Goal: Task Accomplishment & Management: Manage account settings

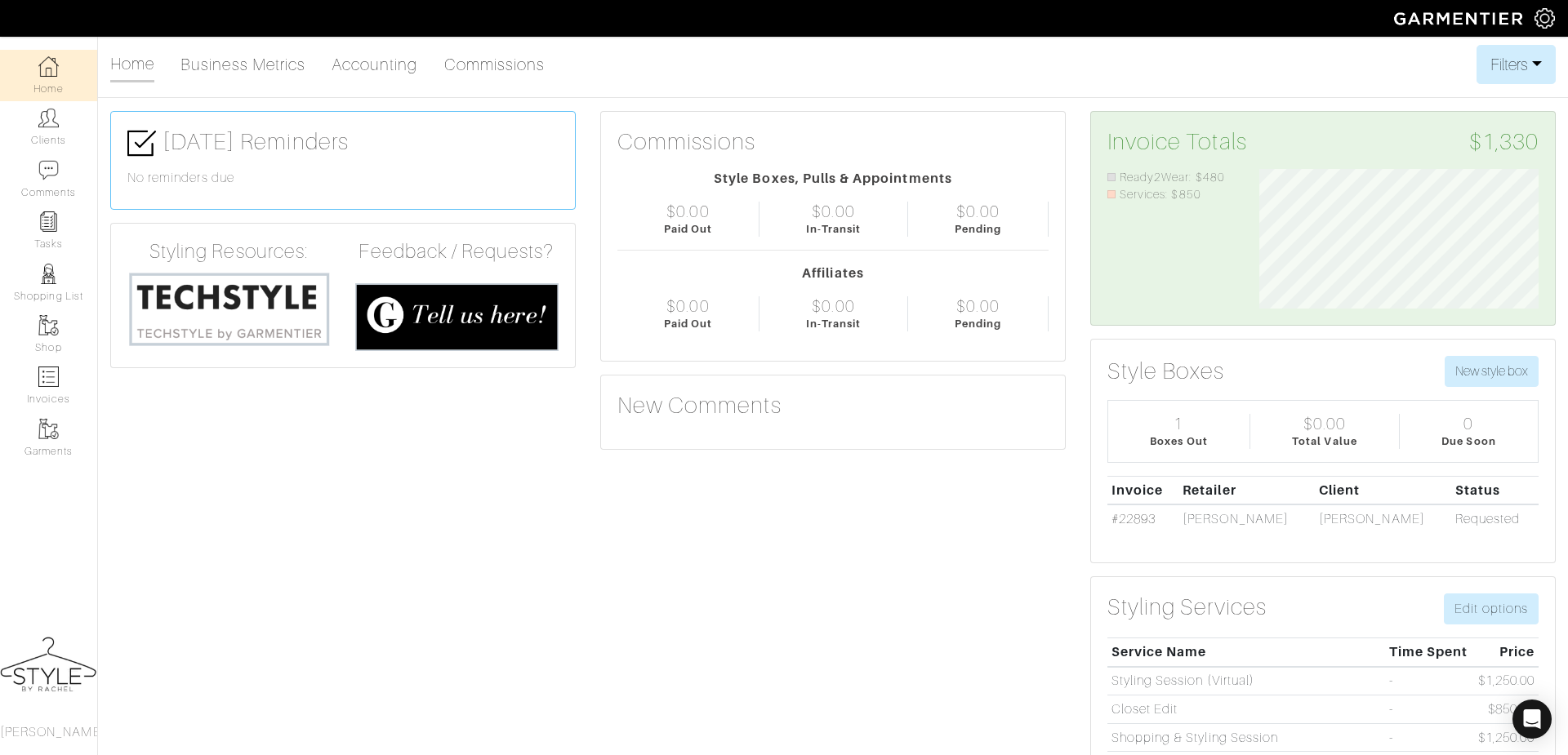
click at [61, 70] on link "Home" at bounding box center [49, 76] width 97 height 52
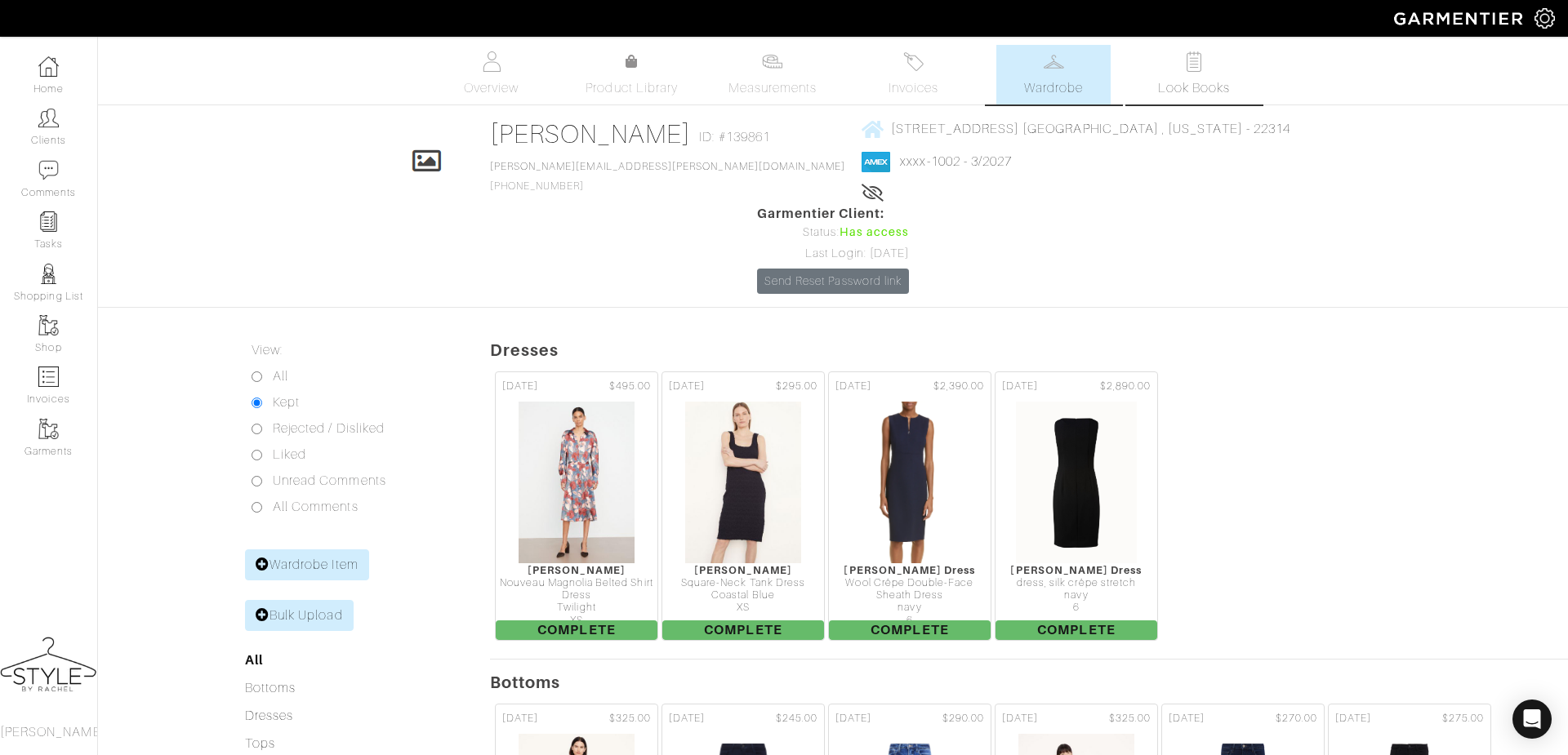
click at [1189, 94] on span "Look Books" at bounding box center [1194, 88] width 73 height 19
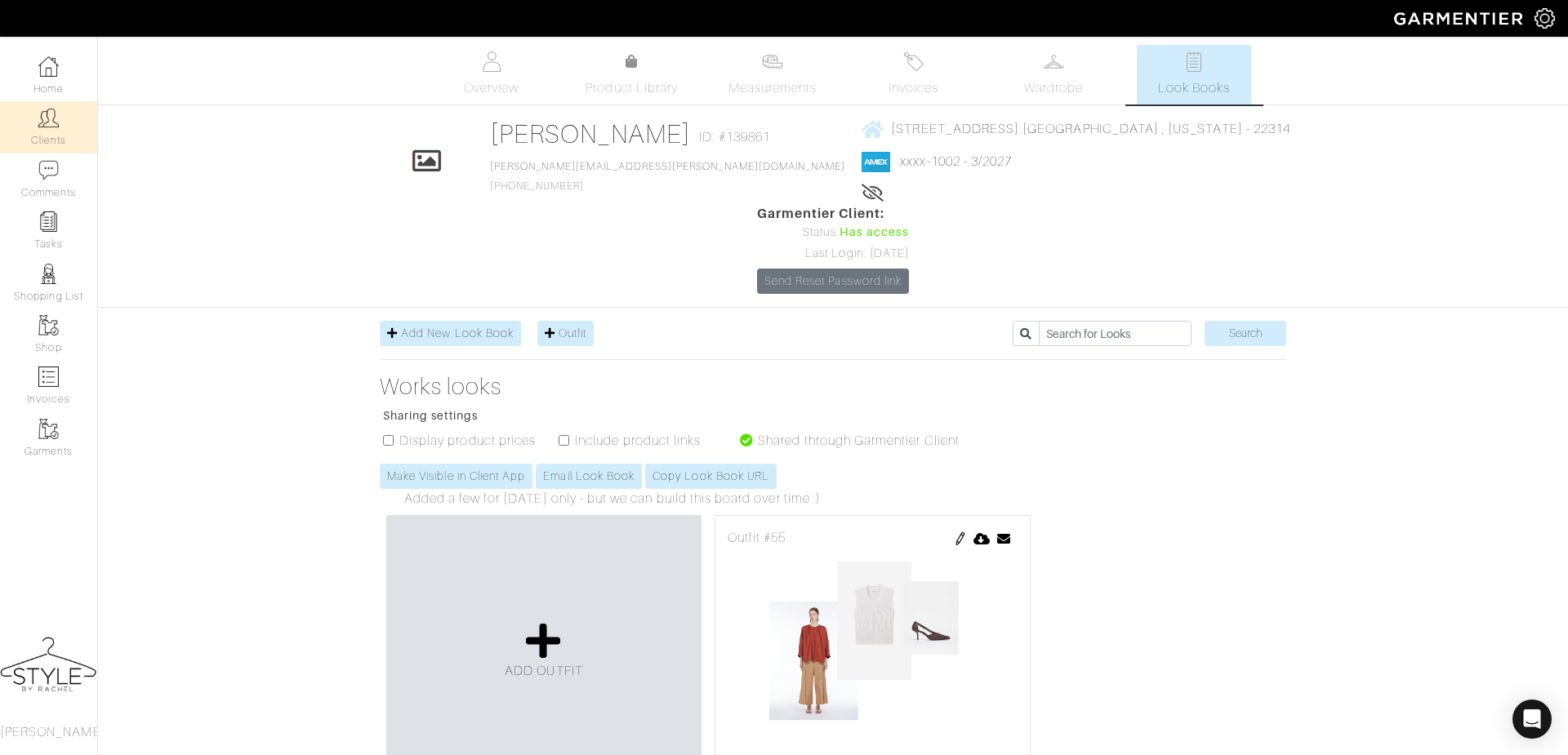
click at [60, 135] on link "Clients" at bounding box center [49, 127] width 97 height 52
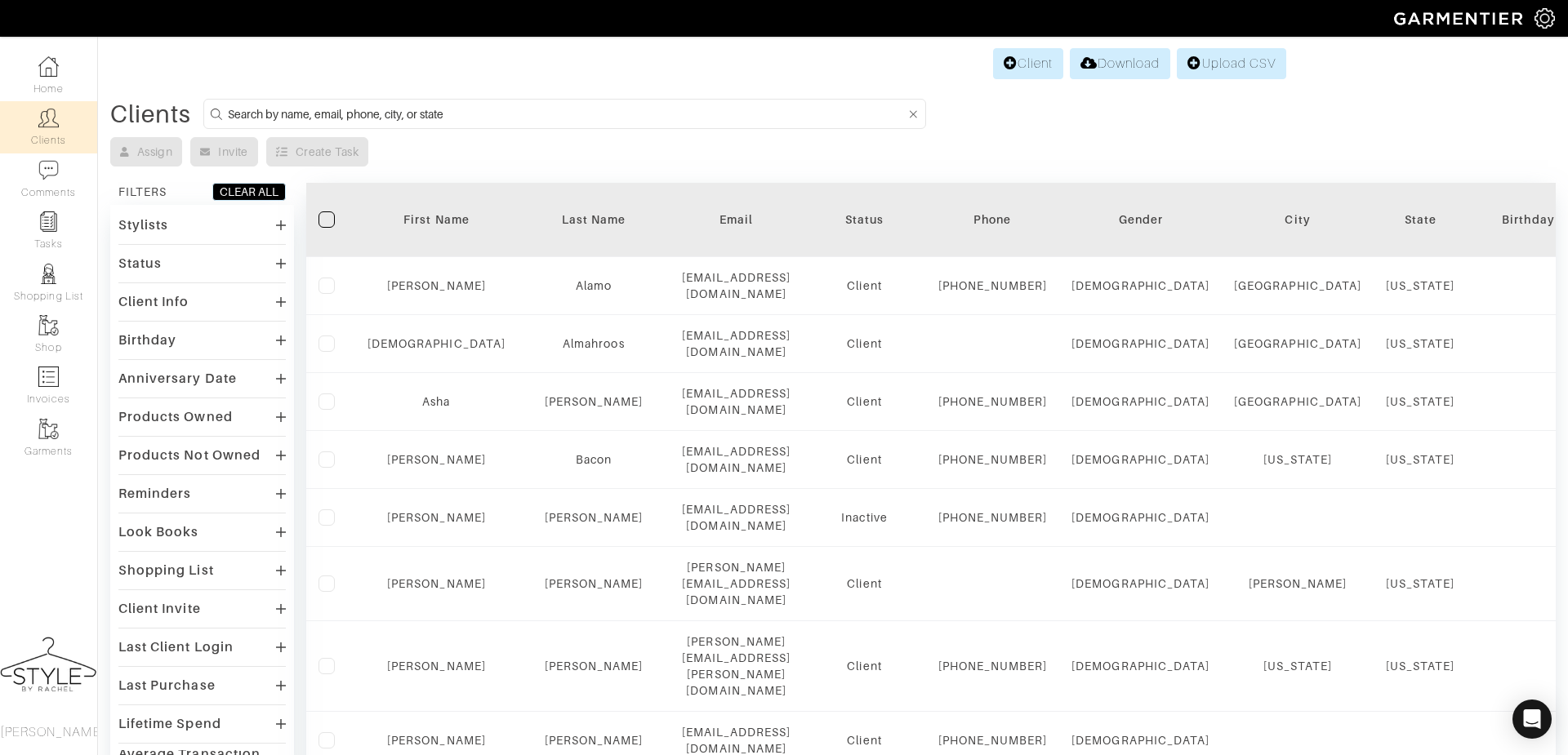
click at [761, 115] on input at bounding box center [567, 114] width 678 height 20
type input "kate"
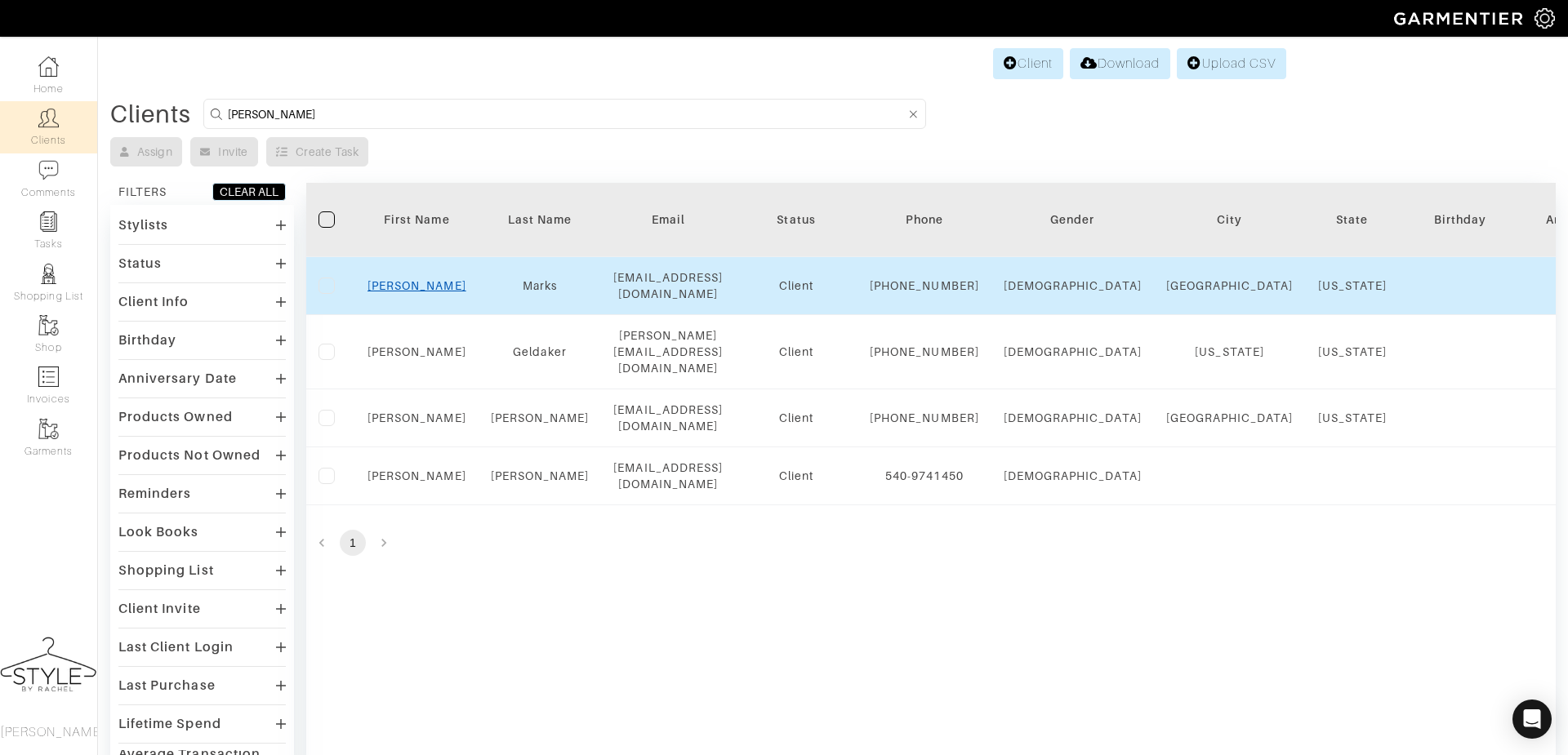
click at [423, 293] on link "Kate" at bounding box center [417, 286] width 99 height 13
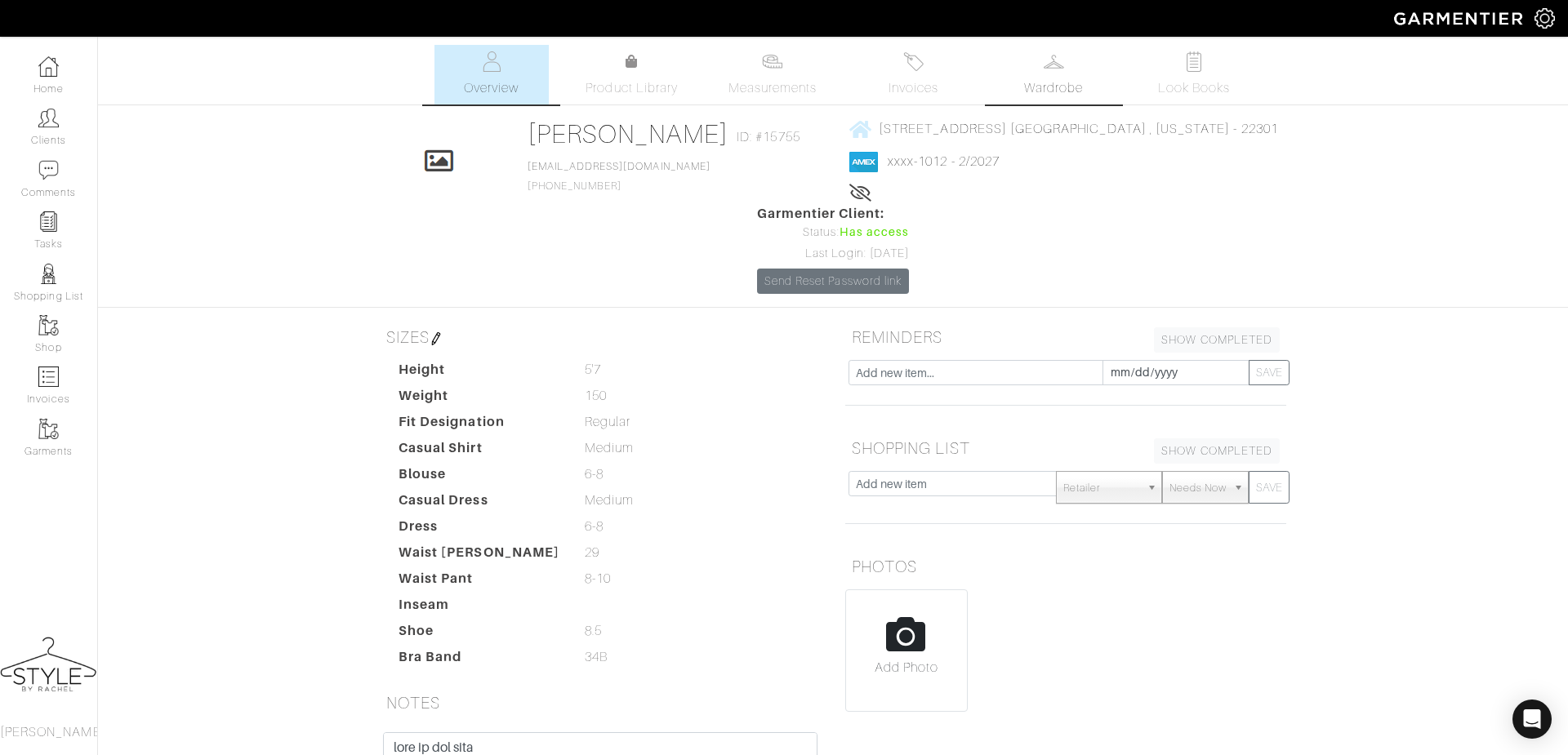
click at [1045, 48] on link "Wardrobe" at bounding box center [1054, 74] width 115 height 59
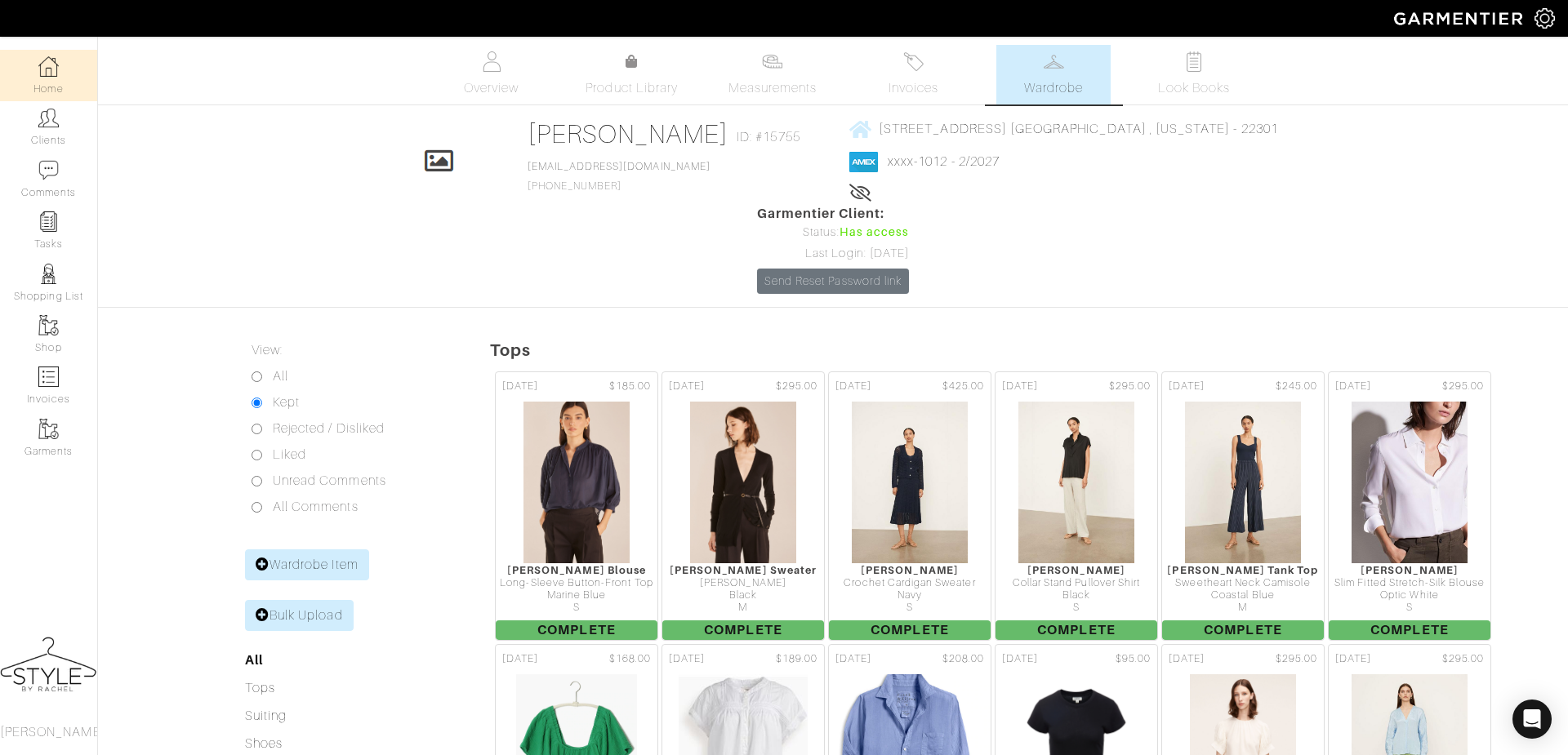
click at [44, 63] on img at bounding box center [49, 66] width 20 height 20
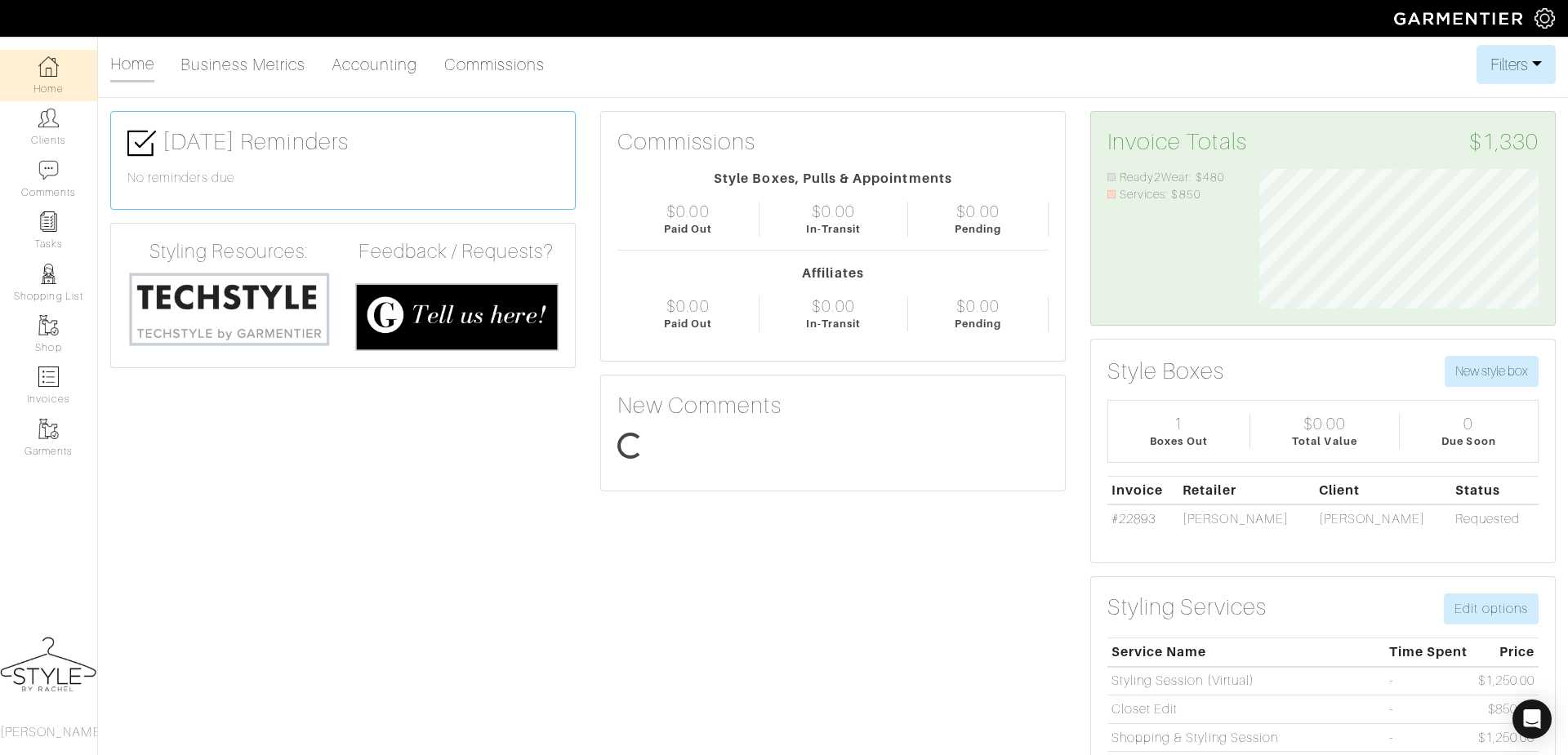
scroll to position [139, 304]
click at [62, 136] on link "Clients" at bounding box center [49, 127] width 97 height 52
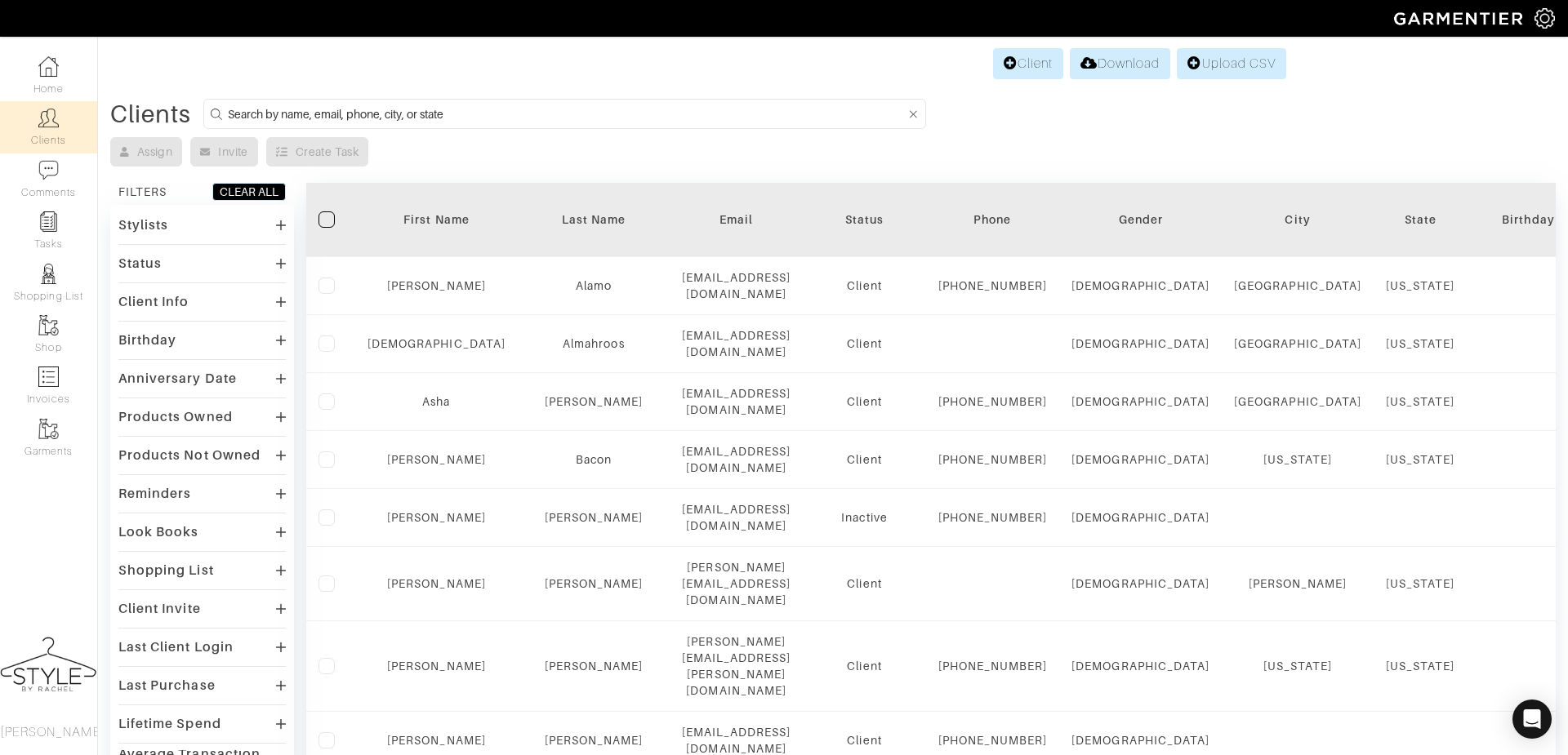
click at [562, 109] on input at bounding box center [567, 114] width 678 height 20
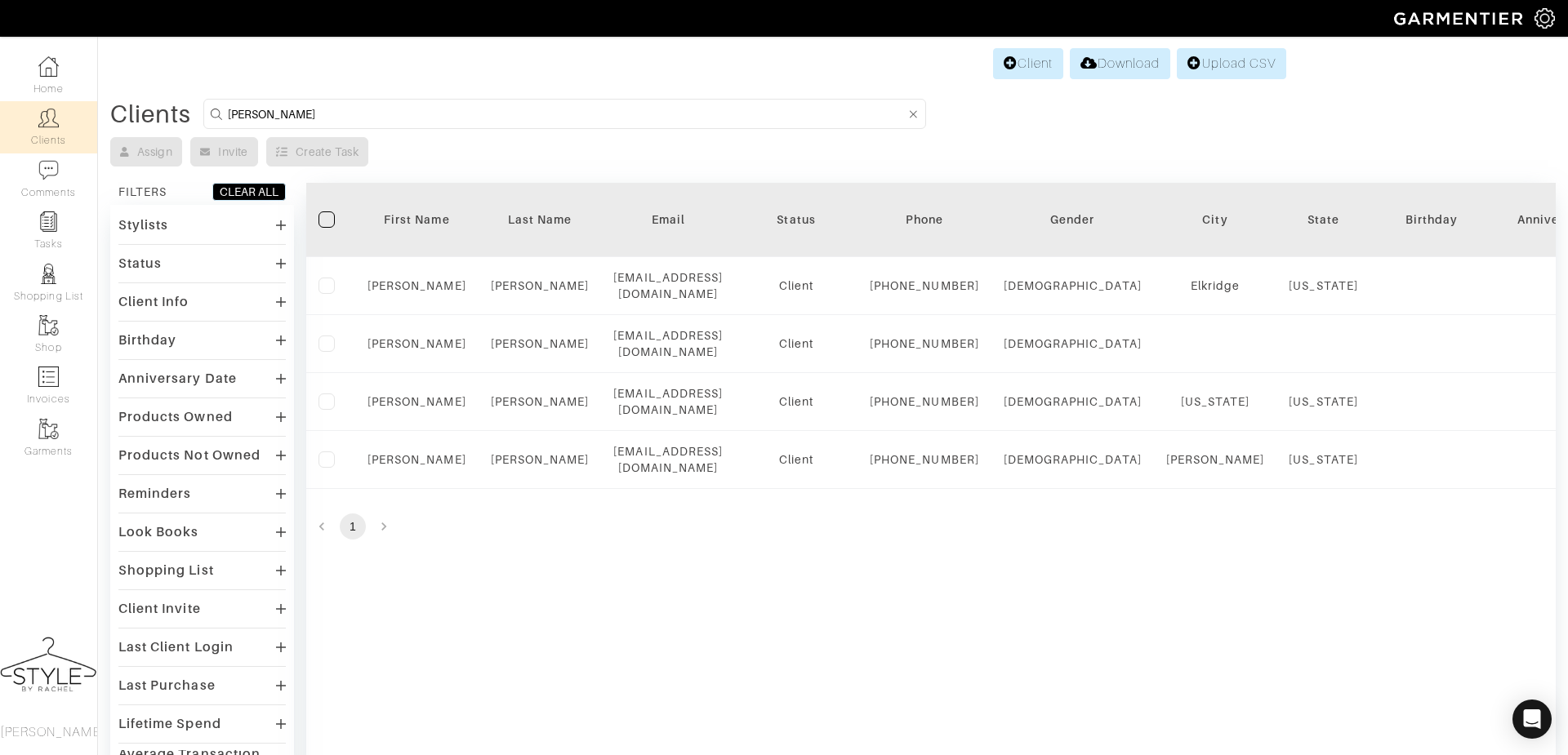
drag, startPoint x: 281, startPoint y: 120, endPoint x: 217, endPoint y: 120, distance: 64.0
click at [217, 120] on form "kelly" at bounding box center [564, 114] width 723 height 30
type input "kate"
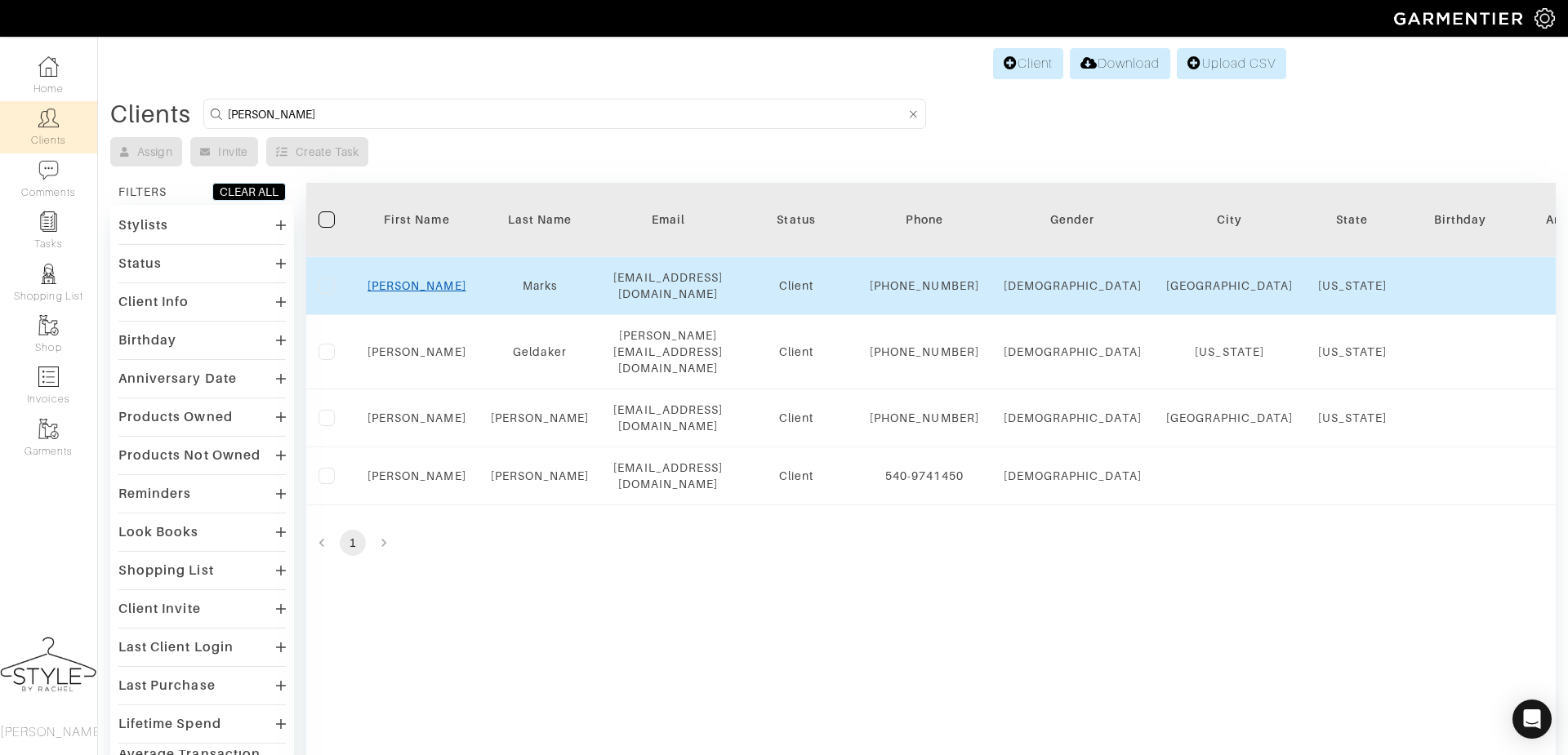
click at [416, 293] on link "Kate" at bounding box center [417, 286] width 99 height 13
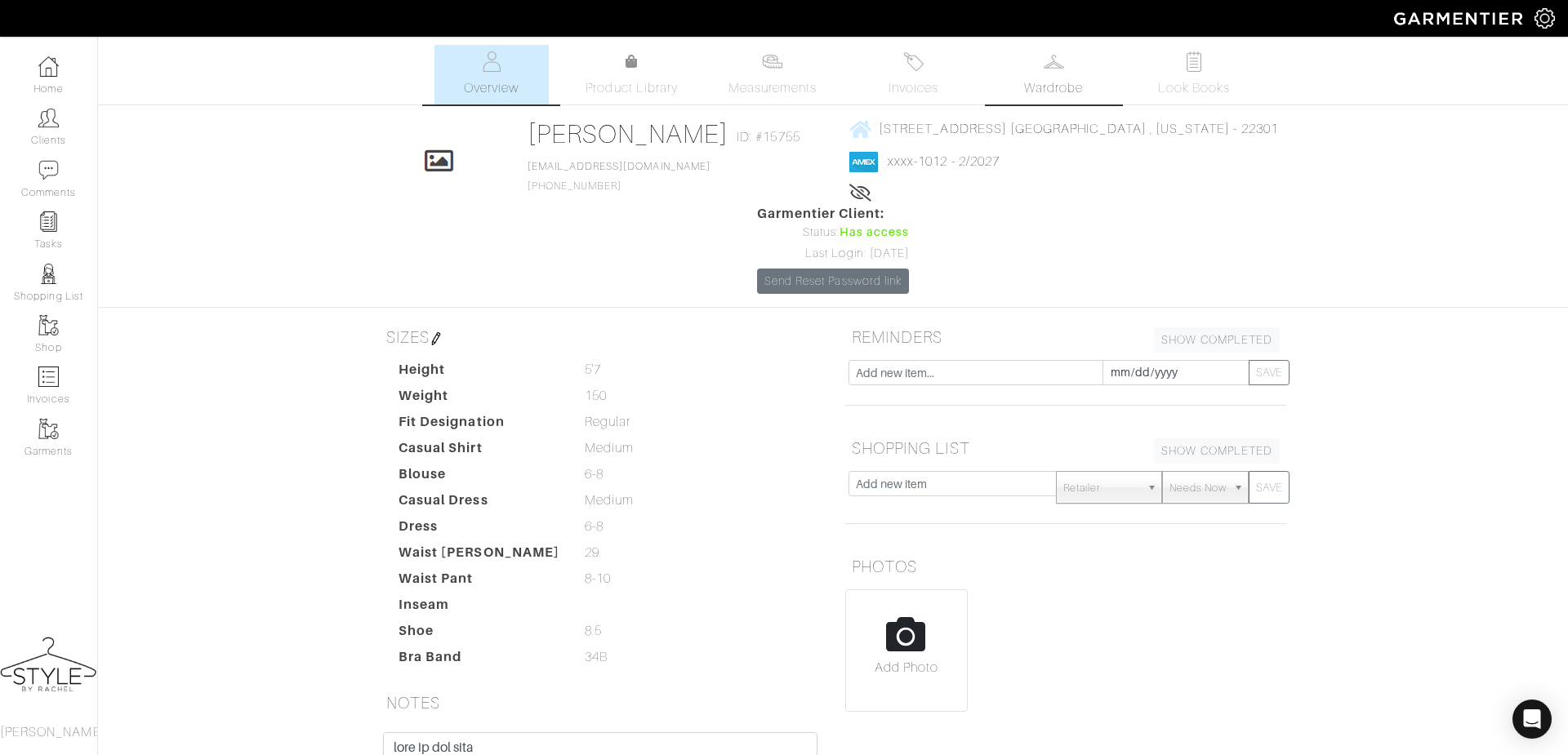
click at [1082, 74] on link "Wardrobe" at bounding box center [1054, 74] width 115 height 59
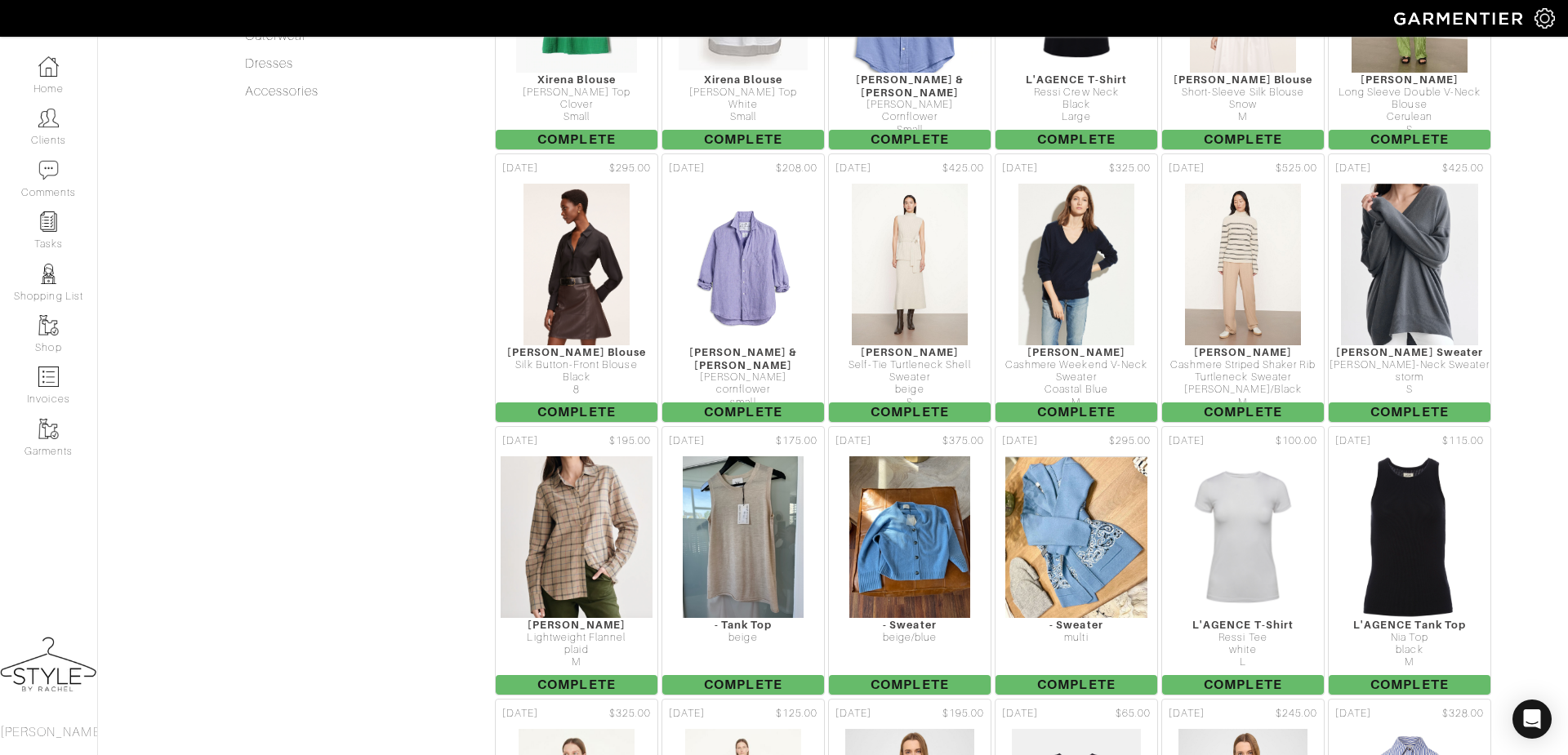
scroll to position [763, 0]
click at [42, 136] on link "Clients" at bounding box center [49, 127] width 97 height 52
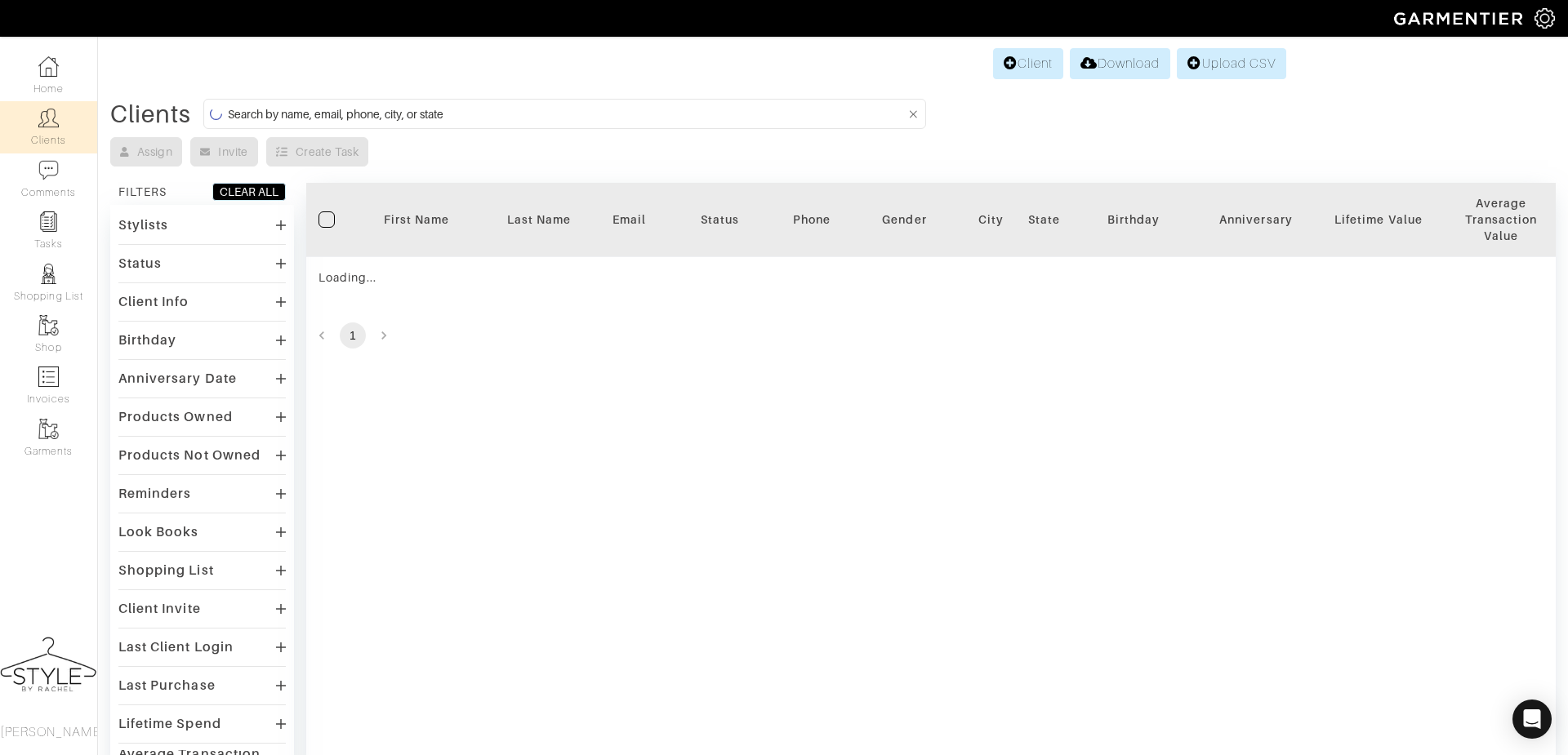
click at [469, 104] on input at bounding box center [567, 114] width 678 height 20
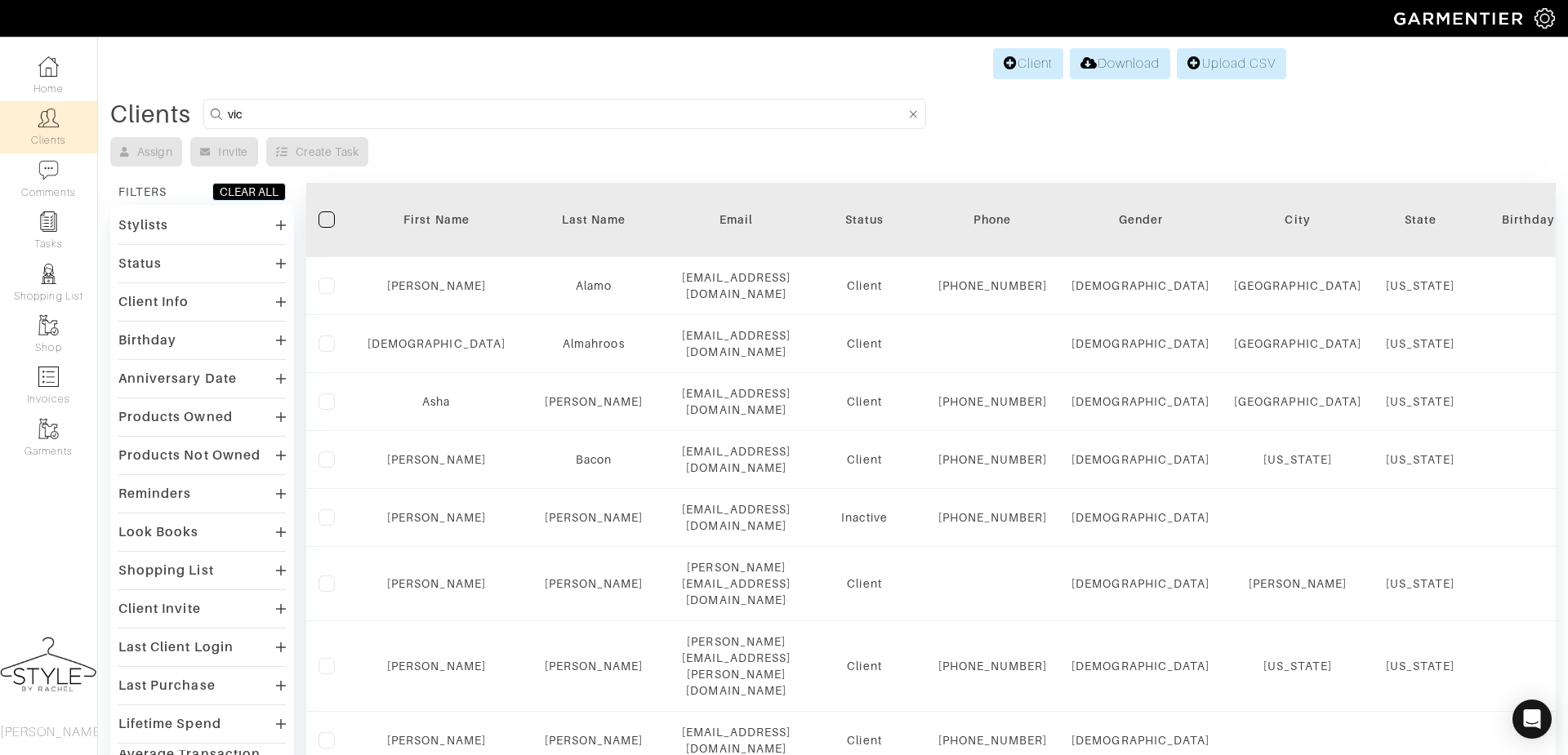
type input "victoria"
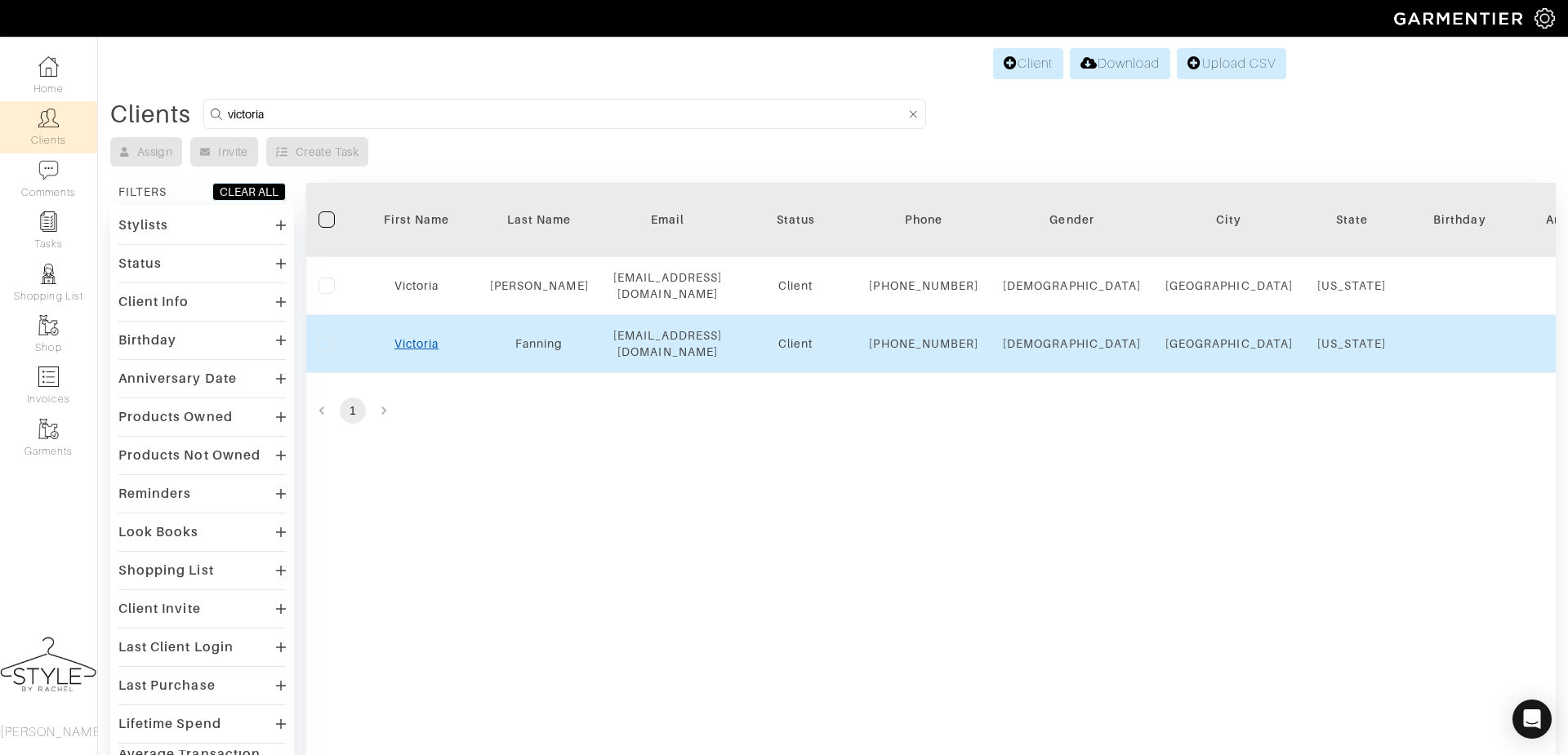
click at [418, 350] on link "Victoria" at bounding box center [416, 344] width 44 height 13
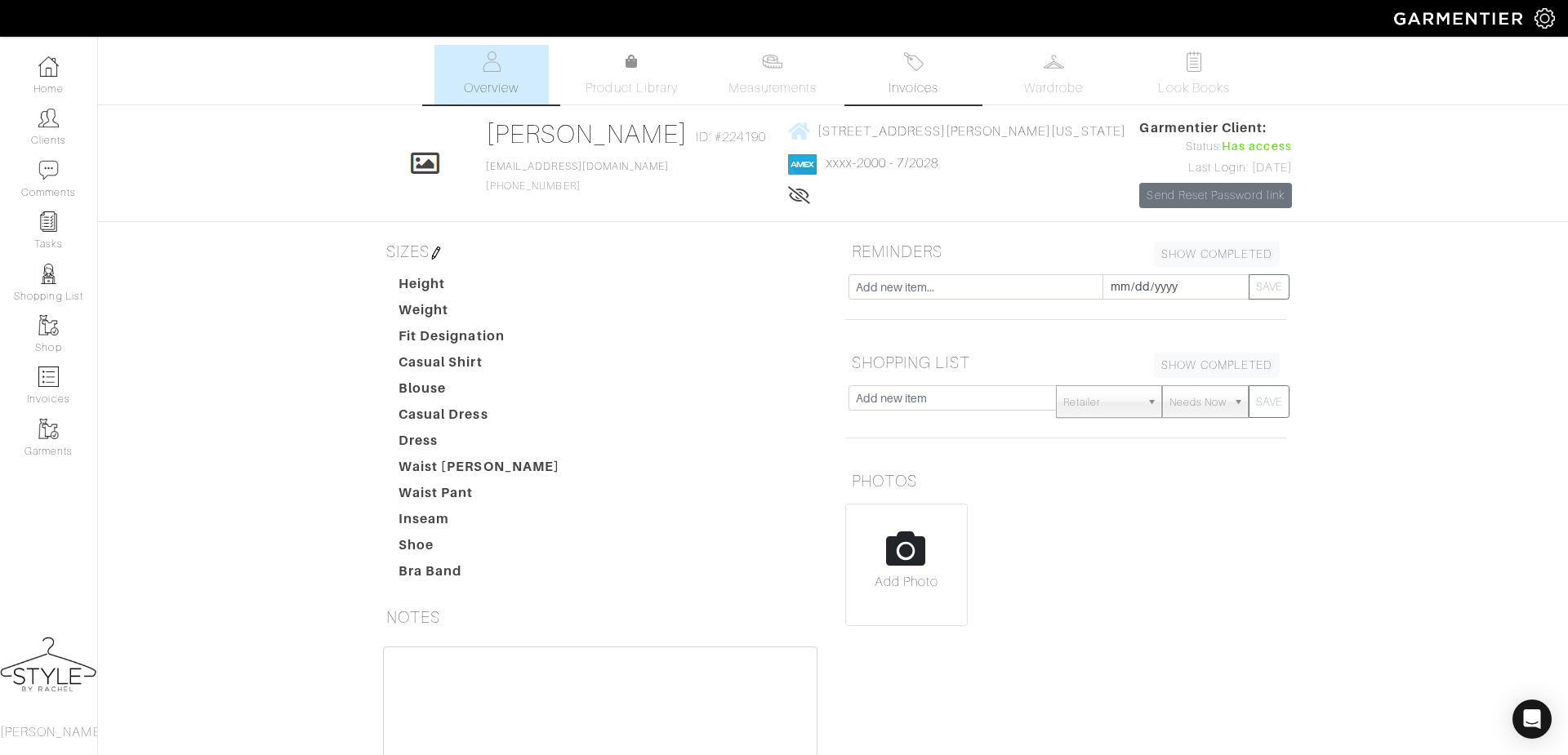
click at [927, 53] on link "Invoices" at bounding box center [913, 74] width 115 height 59
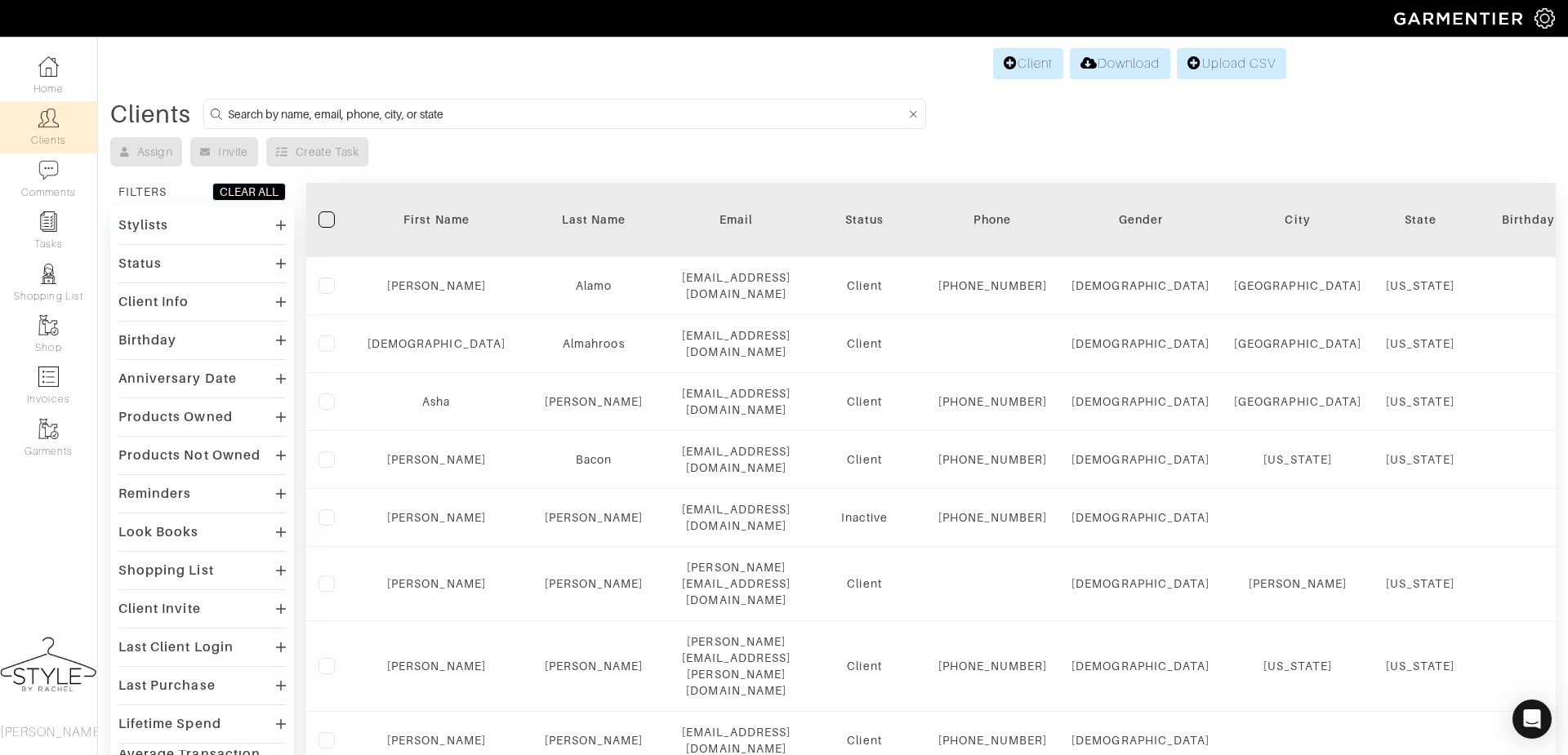
click at [369, 117] on input at bounding box center [567, 114] width 678 height 20
type input "victoria"
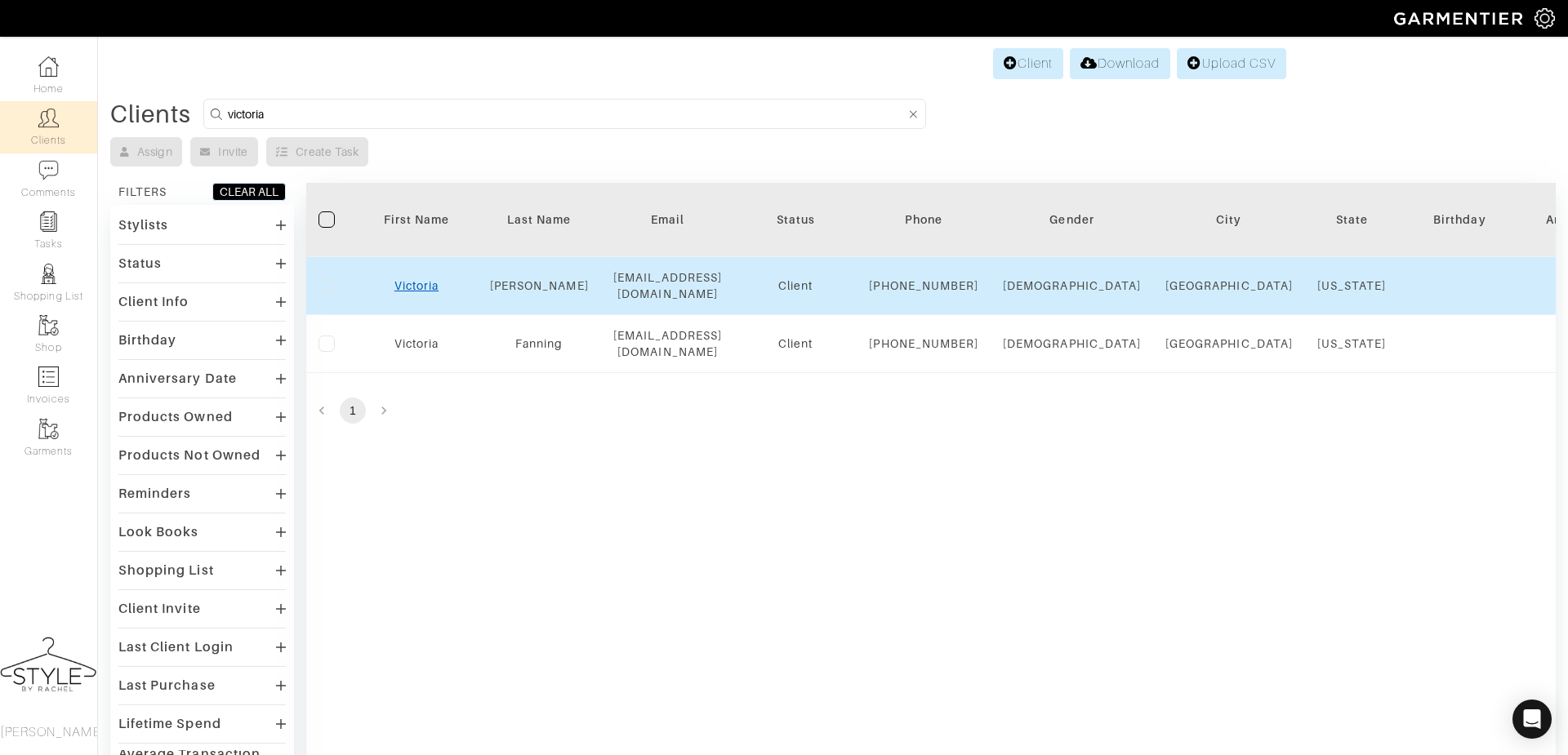
click at [398, 293] on link "Victoria" at bounding box center [416, 286] width 44 height 13
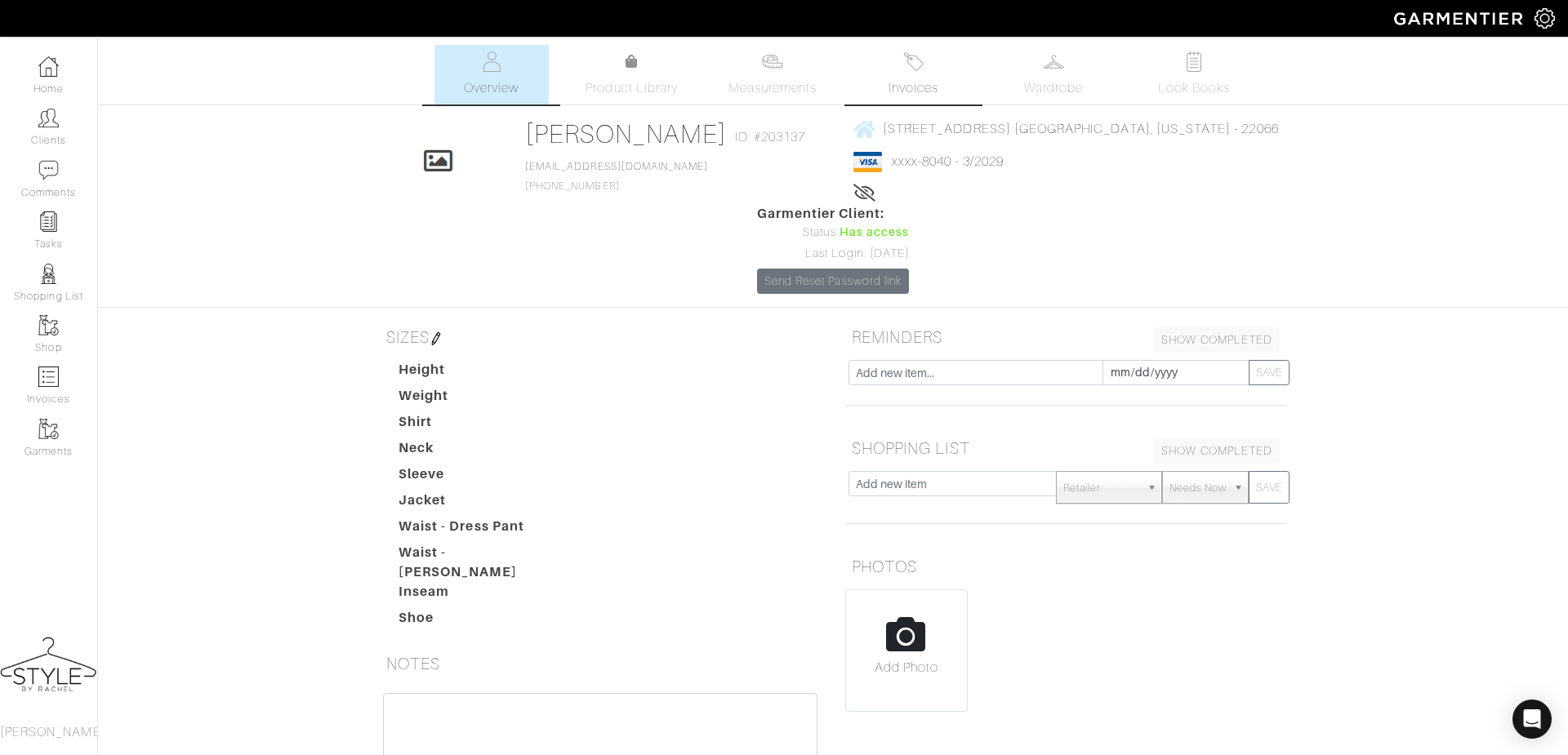
click at [912, 79] on span "Invoices" at bounding box center [914, 88] width 50 height 19
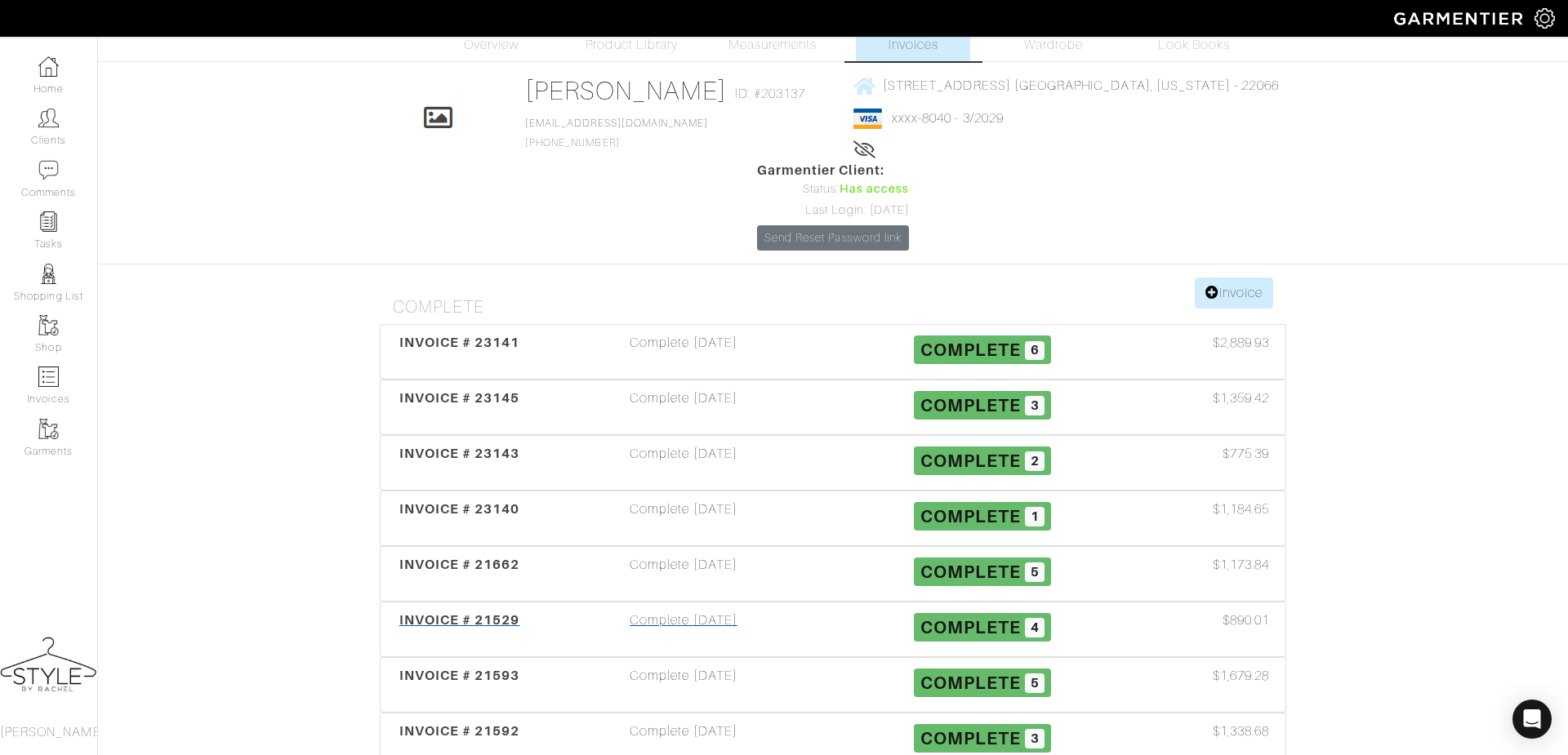
scroll to position [55, 0]
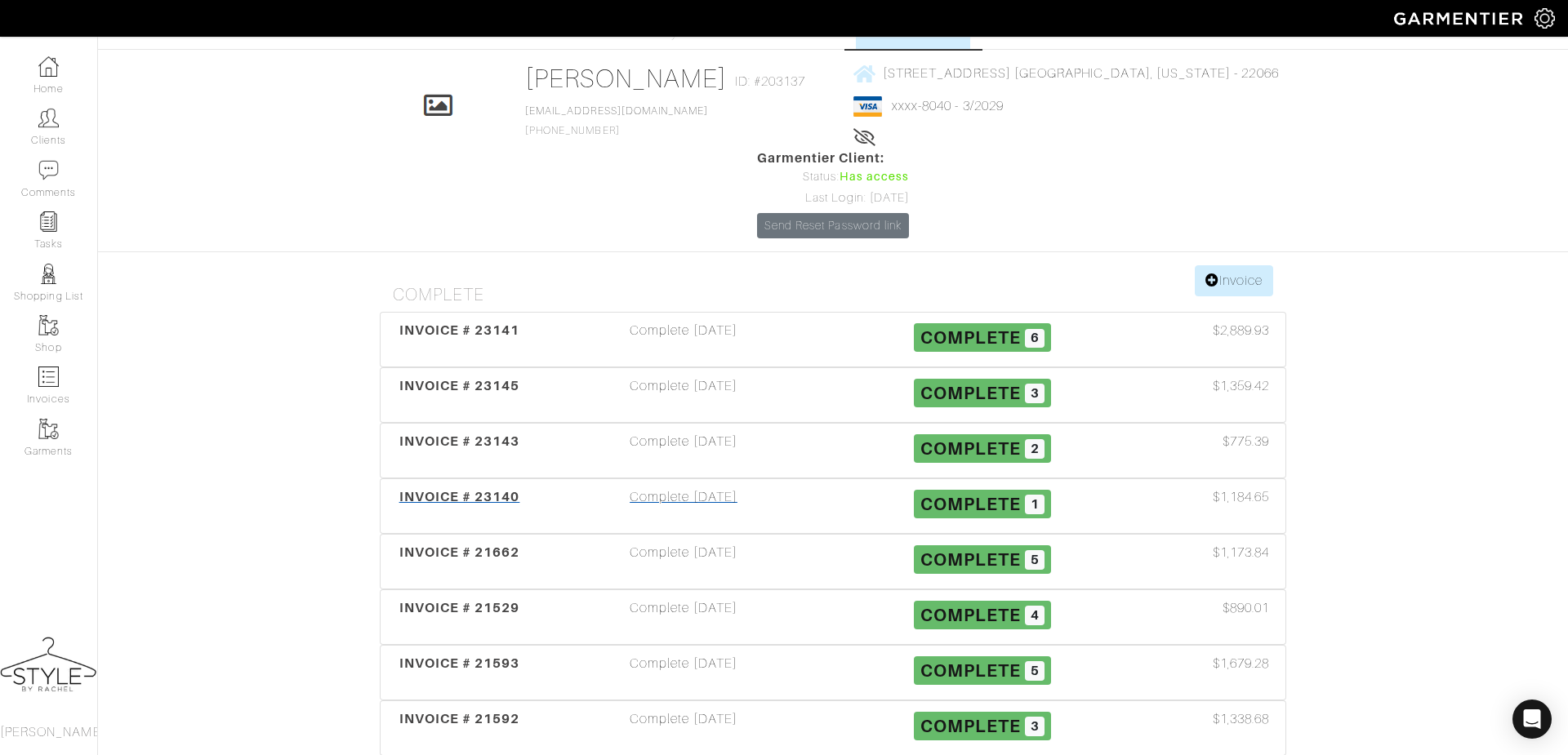
click at [493, 489] on span "INVOICE # 23140" at bounding box center [460, 497] width 121 height 16
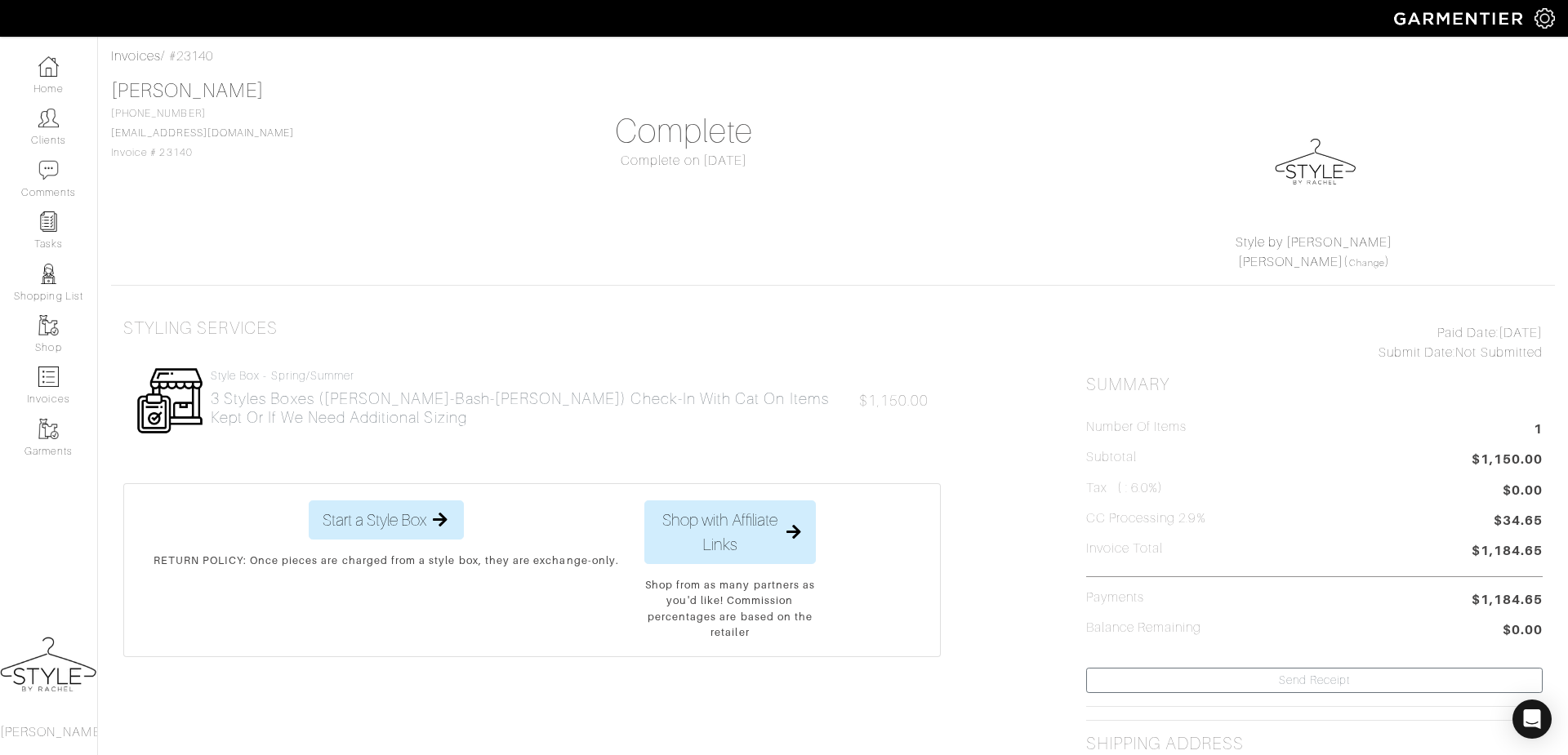
scroll to position [103, 0]
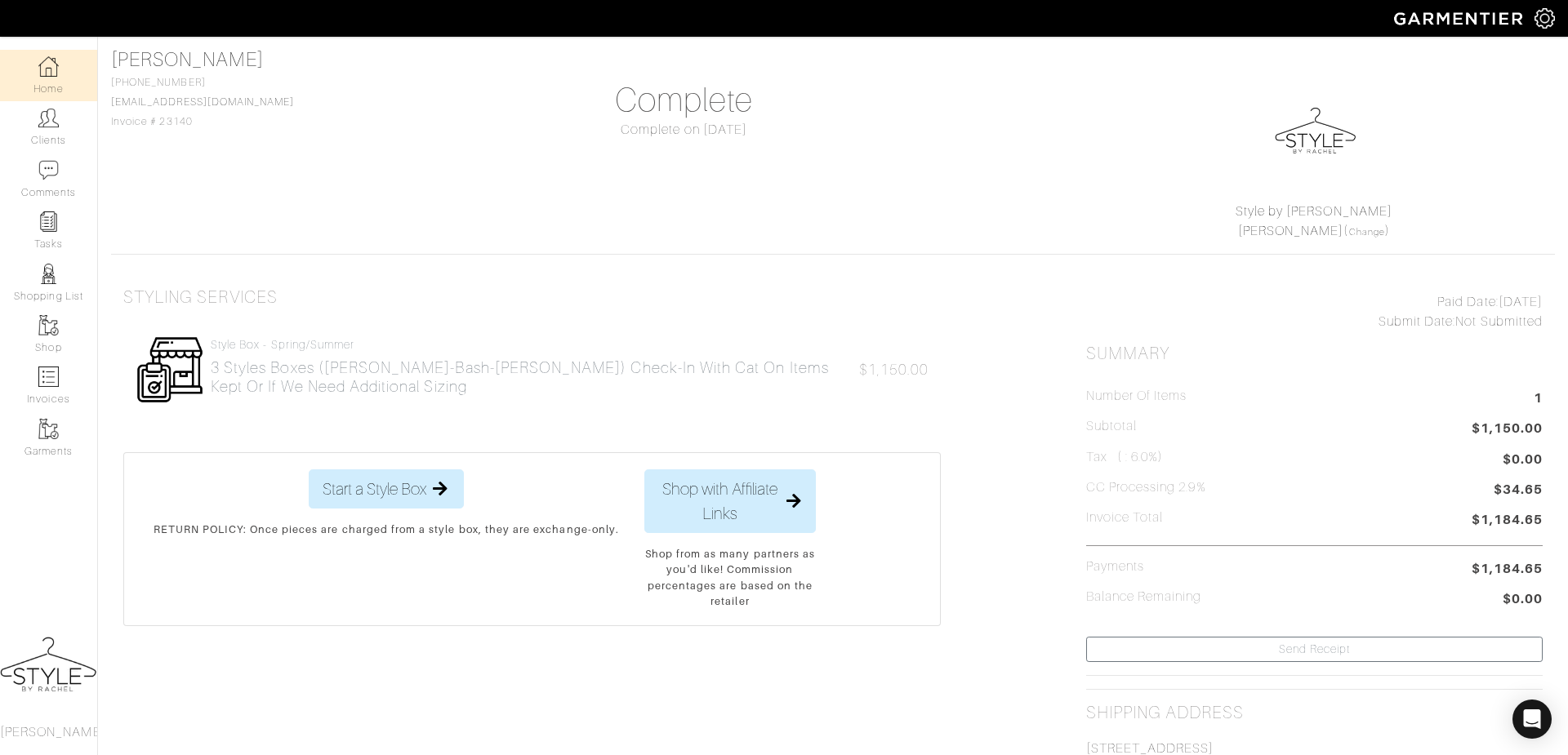
click at [47, 77] on link "Home" at bounding box center [49, 76] width 97 height 52
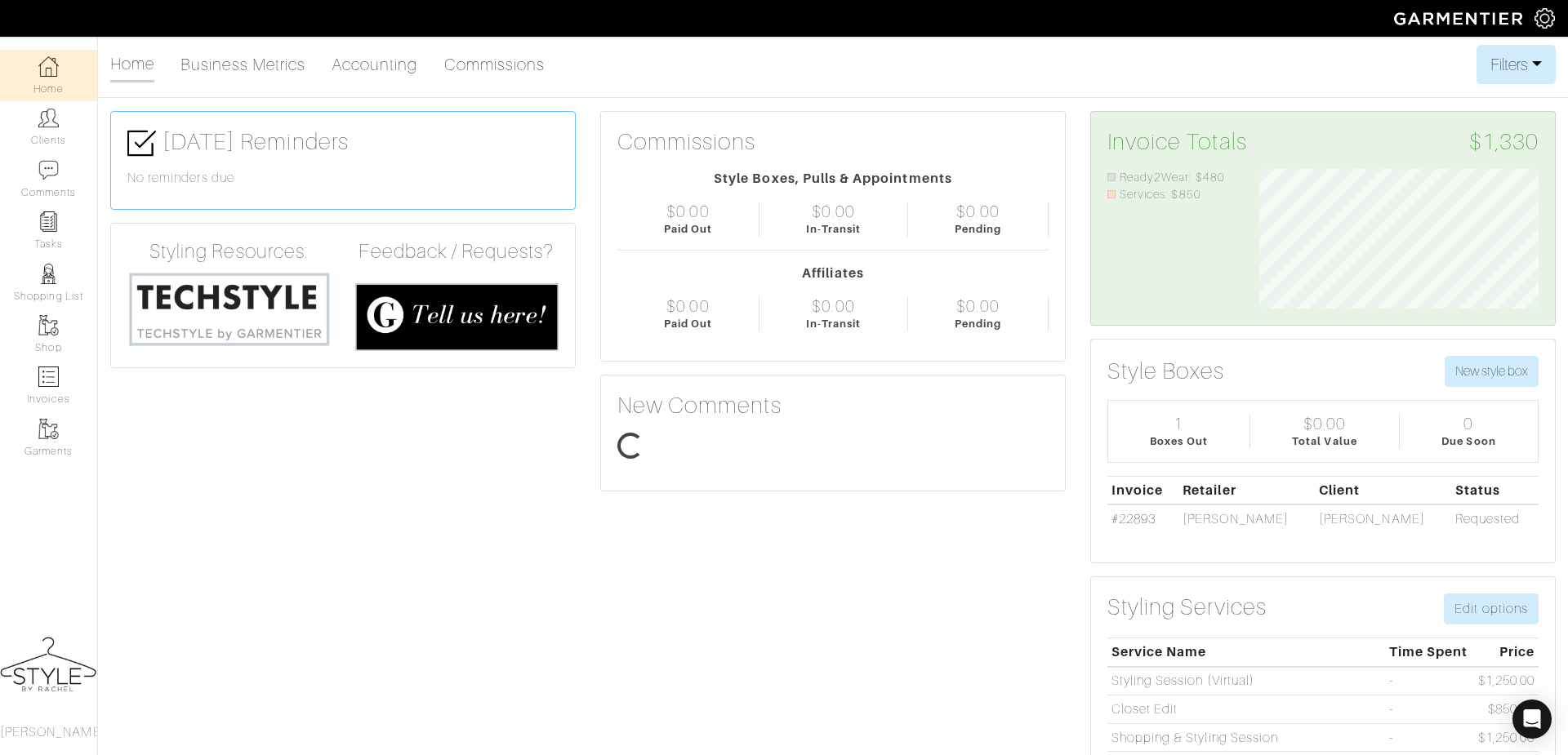
scroll to position [139, 304]
click at [44, 79] on link "Home" at bounding box center [49, 76] width 97 height 52
